Goal: Information Seeking & Learning: Find specific fact

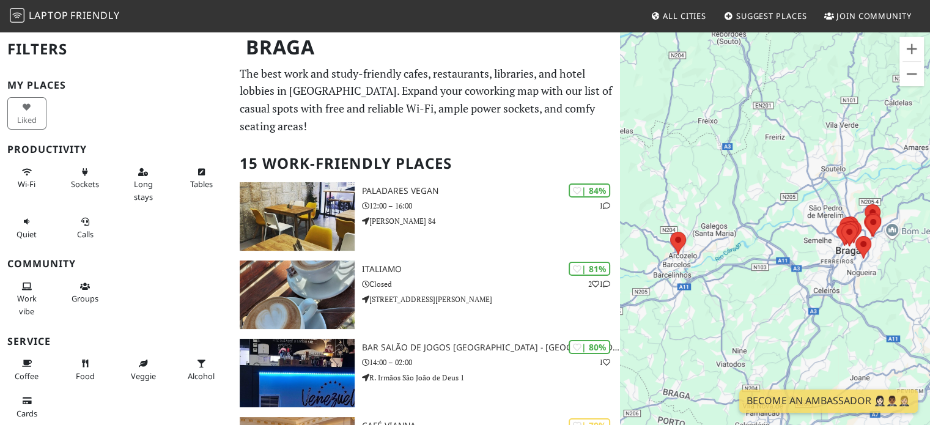
click at [533, 109] on p "The best work and study-friendly cafes, restaurants, libraries, and hotel lobbi…" at bounding box center [426, 100] width 373 height 70
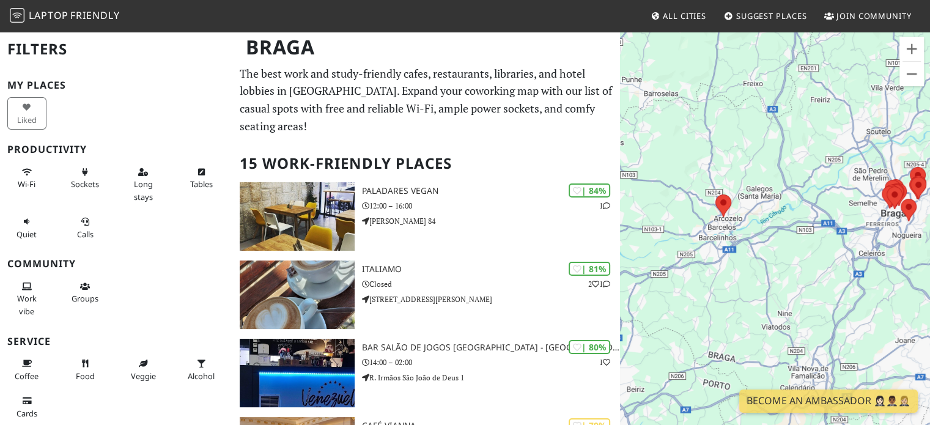
drag, startPoint x: 714, startPoint y: 234, endPoint x: 761, endPoint y: 197, distance: 59.6
click at [761, 197] on div at bounding box center [775, 243] width 310 height 425
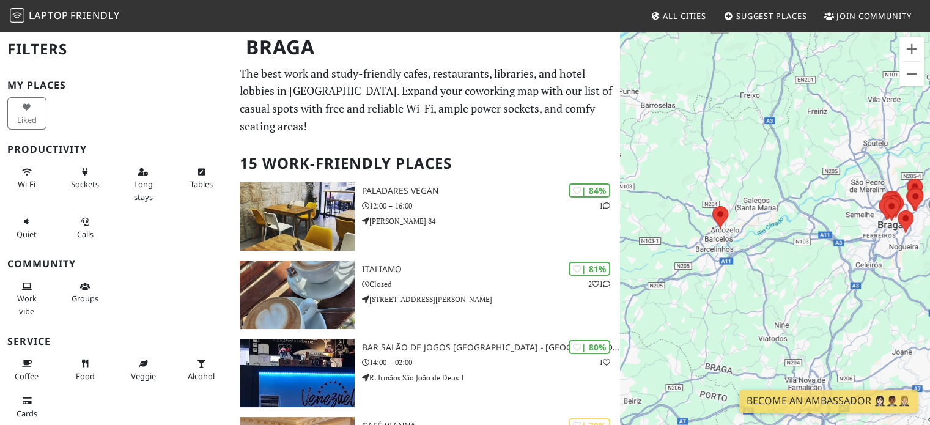
drag, startPoint x: 753, startPoint y: 177, endPoint x: 767, endPoint y: 191, distance: 20.3
click at [767, 191] on div at bounding box center [775, 243] width 310 height 425
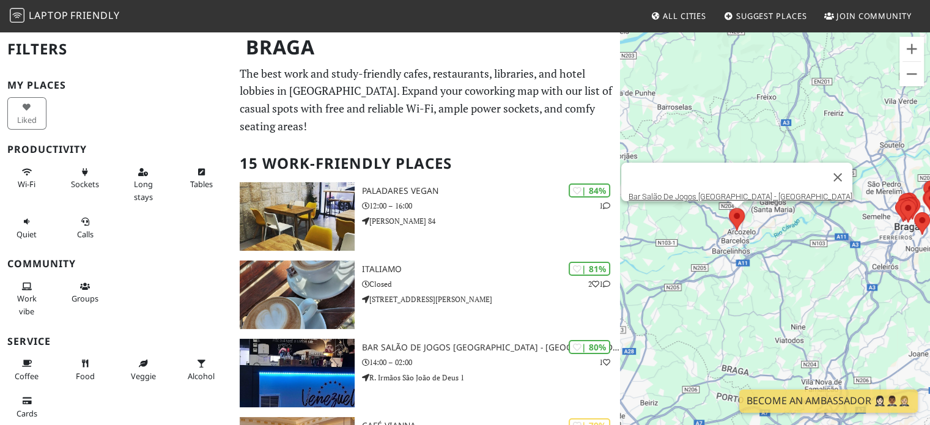
click at [729, 208] on area at bounding box center [729, 208] width 0 height 0
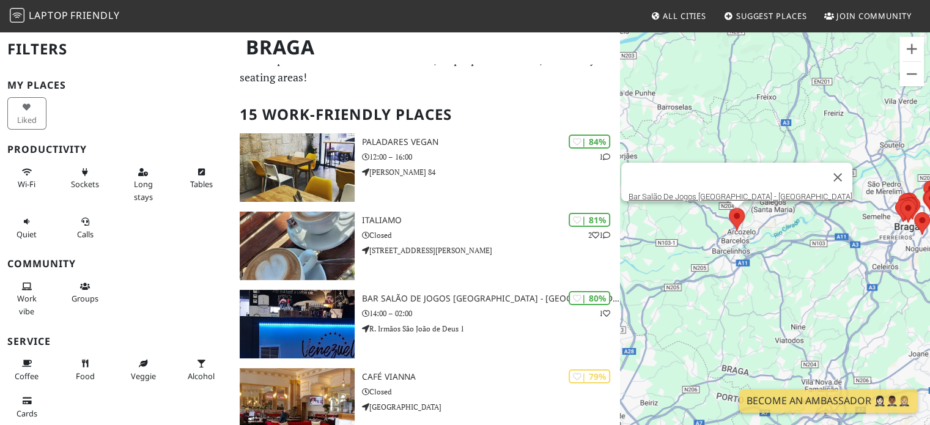
scroll to position [51, 0]
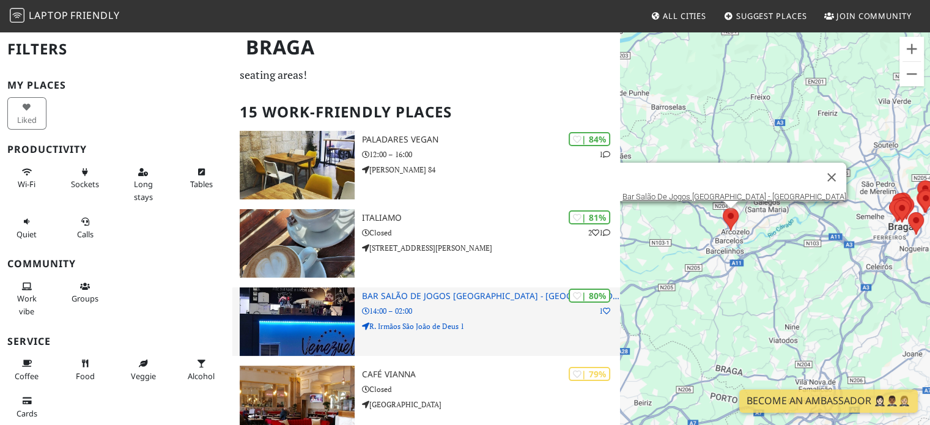
click at [428, 291] on h3 "Bar Salão De Jogos [GEOGRAPHIC_DATA] - [GEOGRAPHIC_DATA]" at bounding box center [491, 296] width 259 height 10
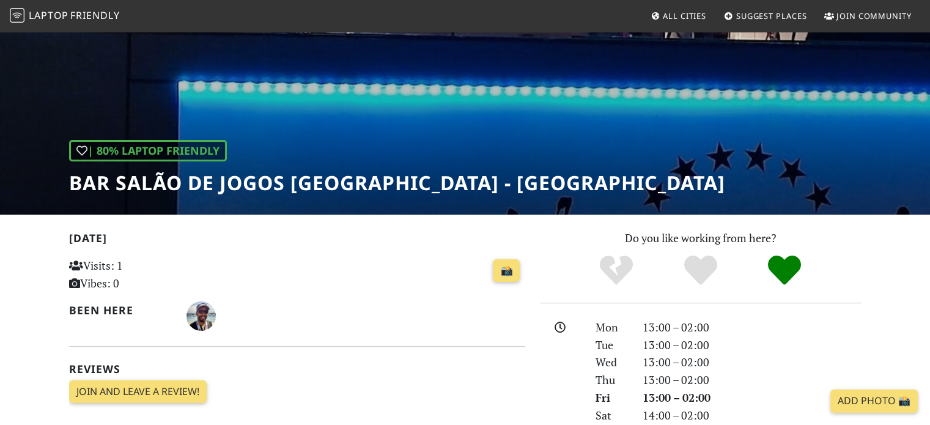
scroll to position [70, 0]
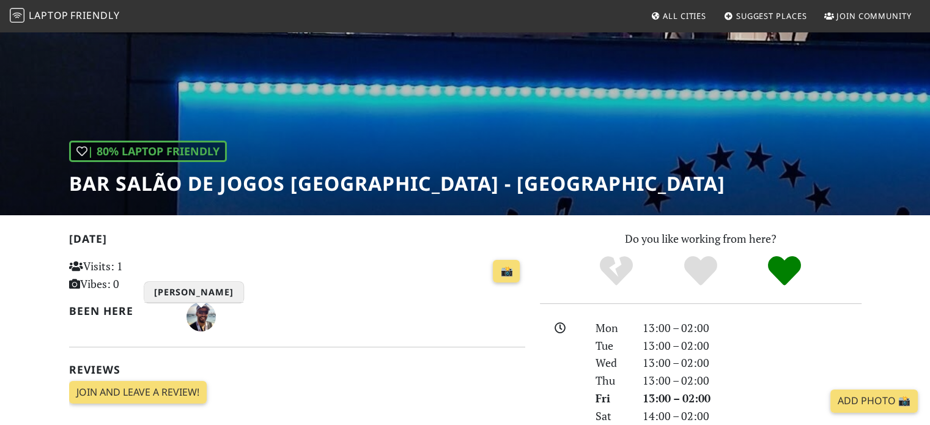
click at [199, 315] on img "Carlos Monteiro" at bounding box center [200, 316] width 29 height 29
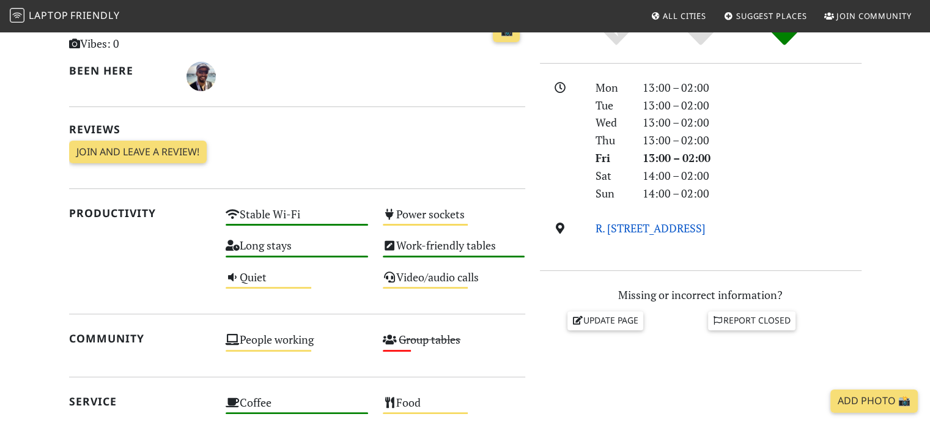
scroll to position [311, 0]
click at [706, 229] on link "R. Irmãos São João de Deus 1, 4750-159, Braga" at bounding box center [650, 227] width 110 height 15
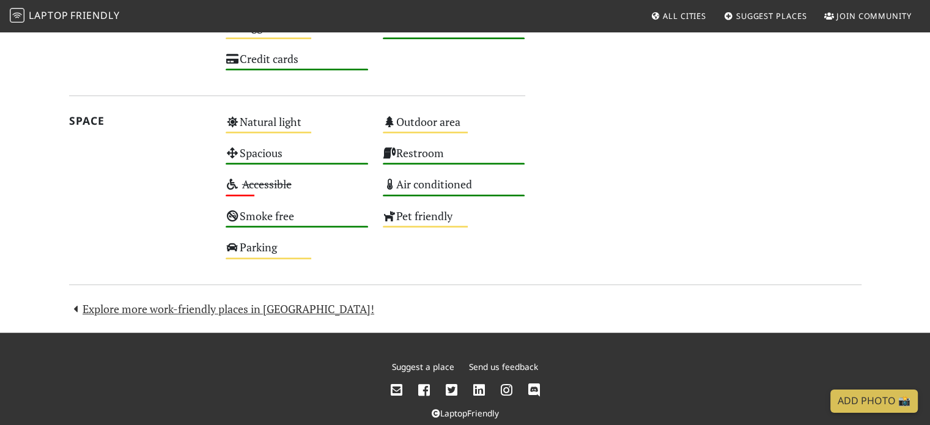
scroll to position [739, 0]
